Goal: Understand process/instructions: Learn how to perform a task or action

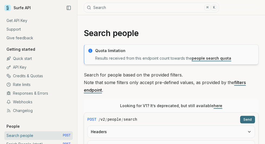
scroll to position [4, 0]
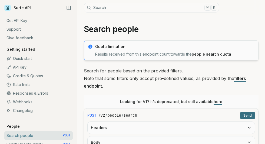
click at [146, 6] on button "Search ⌘ K" at bounding box center [151, 8] width 135 height 10
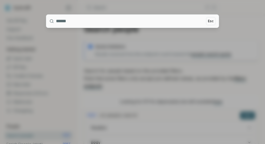
click at [146, 10] on div at bounding box center [132, 72] width 265 height 144
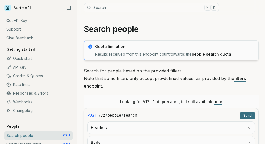
scroll to position [107, 0]
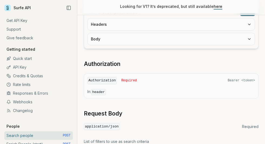
click at [153, 30] on button "Headers" at bounding box center [171, 24] width 167 height 12
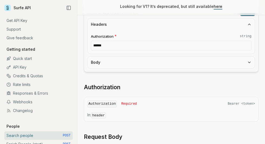
click at [141, 68] on button "Body" at bounding box center [171, 62] width 167 height 12
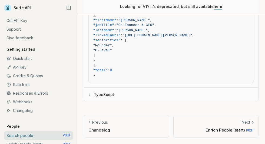
scroll to position [1334, 0]
click at [31, 63] on link "Quick start" at bounding box center [38, 58] width 68 height 9
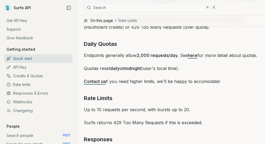
scroll to position [946, 0]
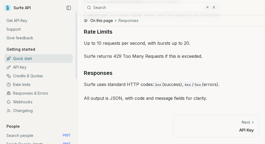
click at [53, 97] on link "Responses & Errors" at bounding box center [38, 93] width 68 height 9
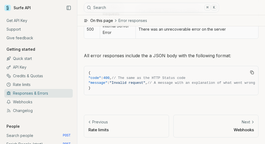
scroll to position [420, 0]
click at [57, 80] on link "Credits & Quotas" at bounding box center [38, 75] width 68 height 9
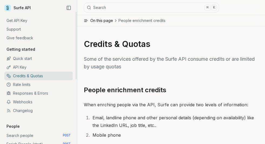
click at [35, 71] on link "API Key" at bounding box center [38, 67] width 68 height 9
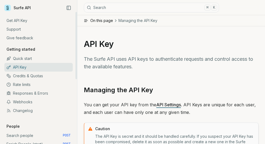
click at [41, 63] on link "Quick start" at bounding box center [38, 58] width 68 height 9
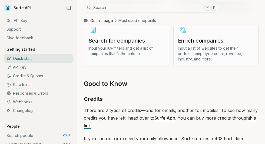
scroll to position [645, 0]
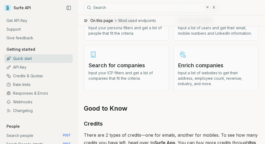
click at [186, 36] on p "Input a list of users and get their email, mobile numbers and LinkedIn informat…" at bounding box center [216, 30] width 76 height 11
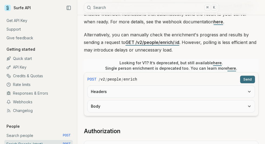
scroll to position [148, 0]
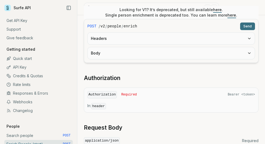
click at [144, 59] on button "Body" at bounding box center [171, 53] width 167 height 12
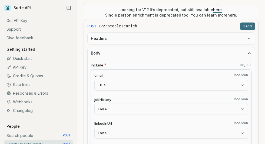
click at [145, 44] on button "Headers" at bounding box center [171, 38] width 167 height 12
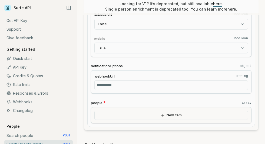
scroll to position [280, 0]
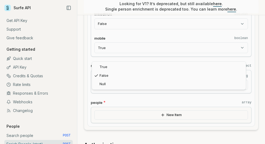
select select "****"
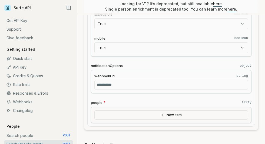
click at [177, 57] on div "email boolean True **** ***** **** jobHistory boolean False **** ***** **** lin…" at bounding box center [171, 8] width 161 height 96
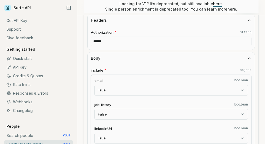
scroll to position [158, 0]
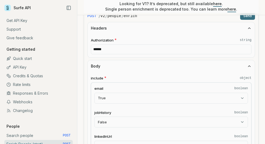
click at [164, 54] on input "******" at bounding box center [171, 49] width 161 height 10
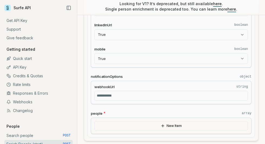
scroll to position [270, 0]
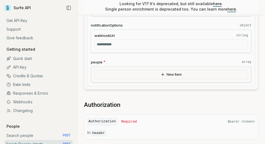
scroll to position [326, 0]
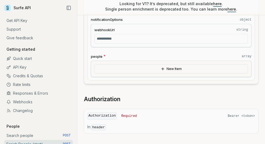
click at [161, 44] on input "webhookUrl string" at bounding box center [171, 39] width 154 height 10
paste input "**********"
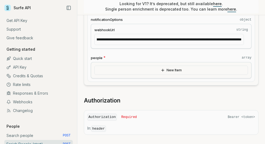
scroll to position [0, 0]
click at [156, 45] on input "**********" at bounding box center [169, 39] width 150 height 11
paste input "text"
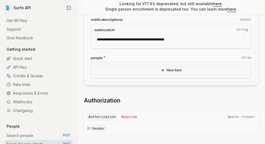
type input "**********"
click at [159, 22] on label "notificationOptions object" at bounding box center [171, 19] width 161 height 5
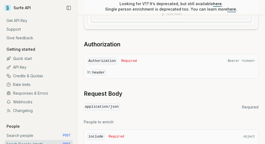
scroll to position [383, 0]
click at [168, 18] on button "New Item" at bounding box center [171, 13] width 154 height 9
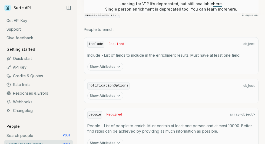
scroll to position [595, 0]
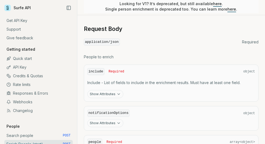
click at [236, 14] on div "Authorization Required Bearer <token> In: header" at bounding box center [171, 1] width 175 height 25
